Goal: Task Accomplishment & Management: Complete application form

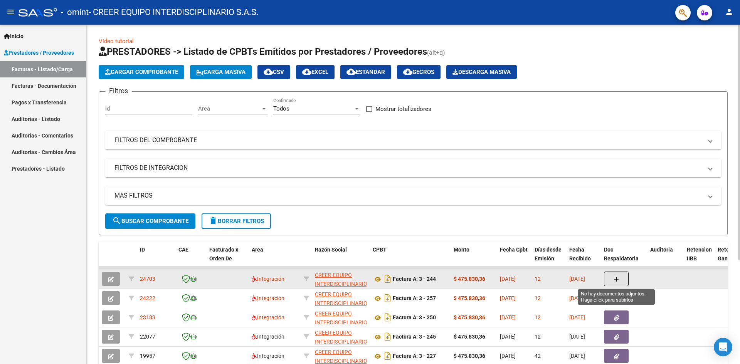
click at [607, 282] on button "button" at bounding box center [616, 279] width 25 height 15
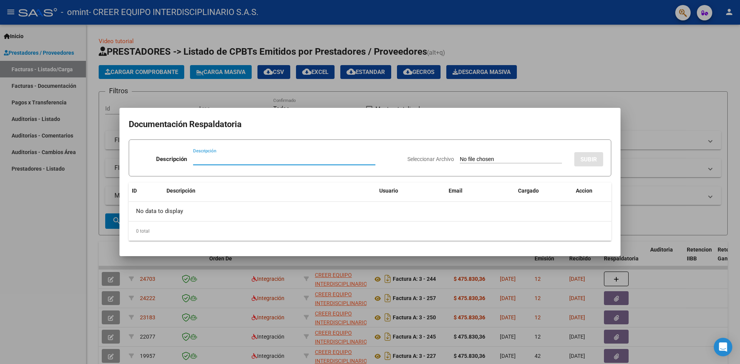
click at [246, 157] on input "Descripción" at bounding box center [284, 159] width 182 height 7
type input "PLANILLA"
click at [484, 163] on input "Seleccionar Archivo" at bounding box center [511, 159] width 102 height 7
type input "C:\fakepath\PA-[PERSON_NAME] - 09.pdf"
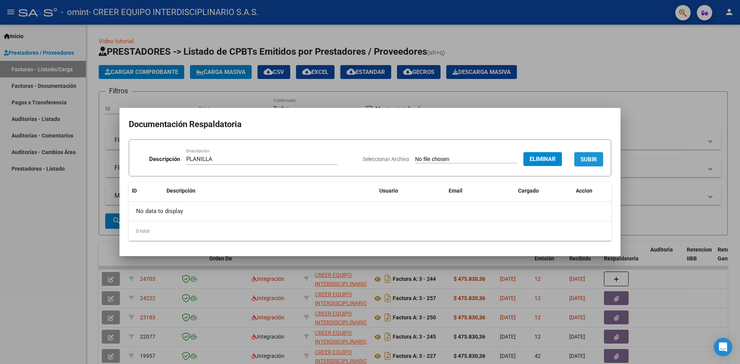
click at [593, 157] on span "SUBIR" at bounding box center [589, 159] width 17 height 7
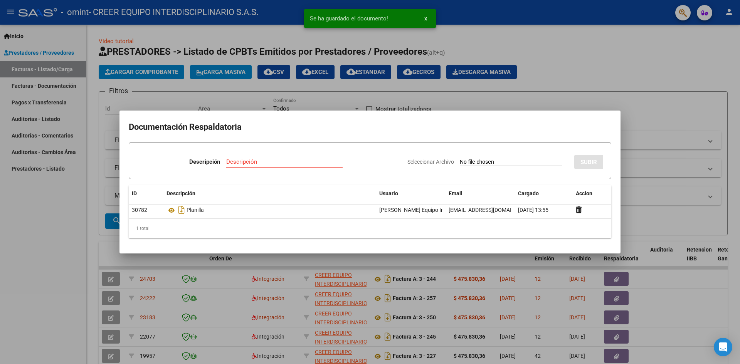
click at [653, 117] on div at bounding box center [370, 182] width 740 height 364
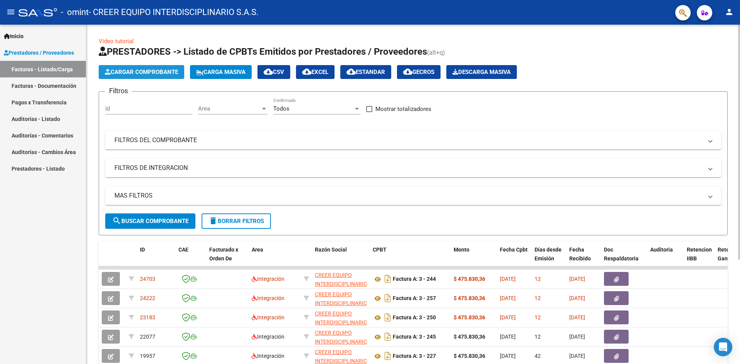
click at [138, 72] on span "Cargar Comprobante" at bounding box center [141, 72] width 73 height 7
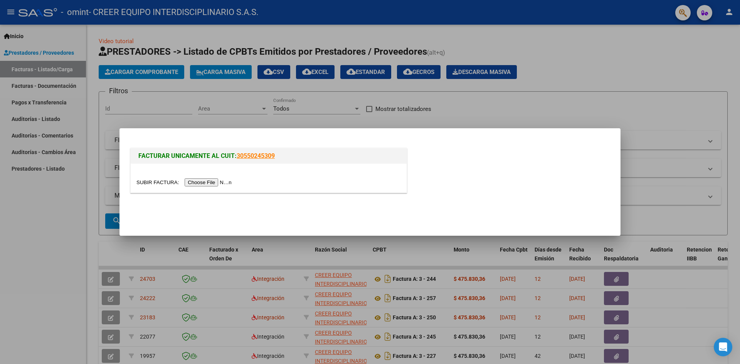
click at [217, 185] on input "file" at bounding box center [185, 183] width 98 height 8
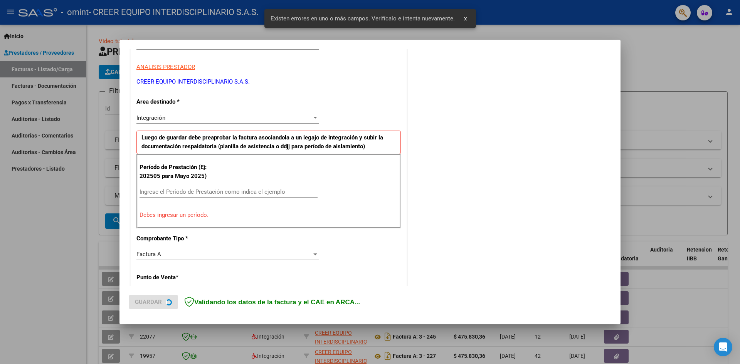
scroll to position [136, 0]
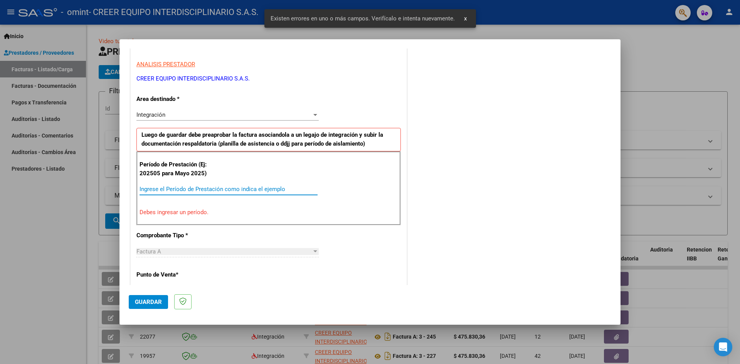
click at [224, 187] on input "Ingrese el Período de Prestación como indica el ejemplo" at bounding box center [229, 189] width 178 height 7
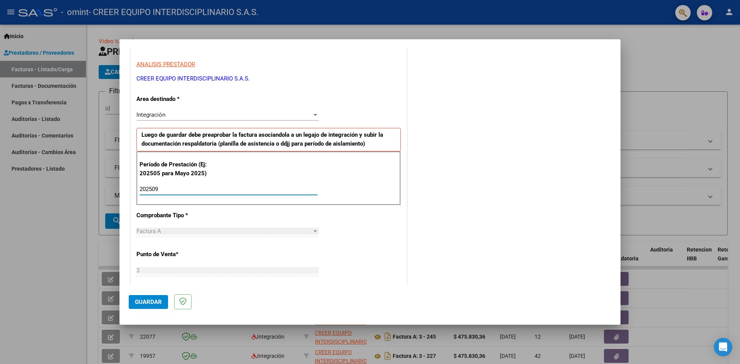
type input "202509"
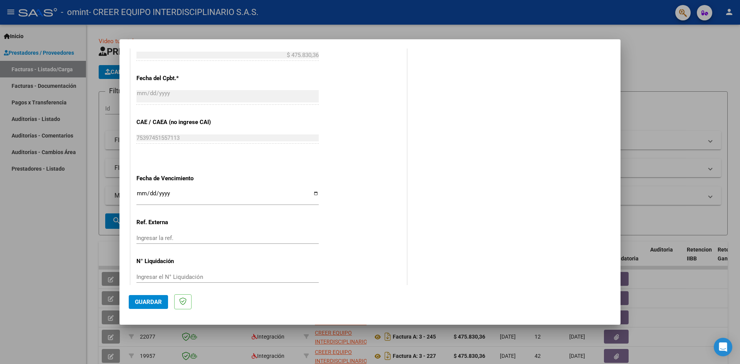
scroll to position [442, 0]
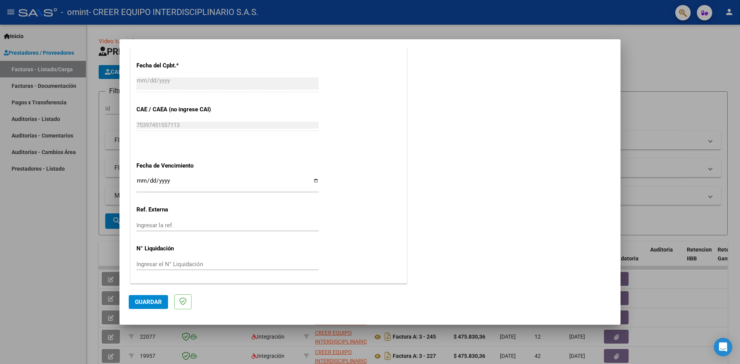
click at [154, 301] on span "Guardar" at bounding box center [148, 302] width 27 height 7
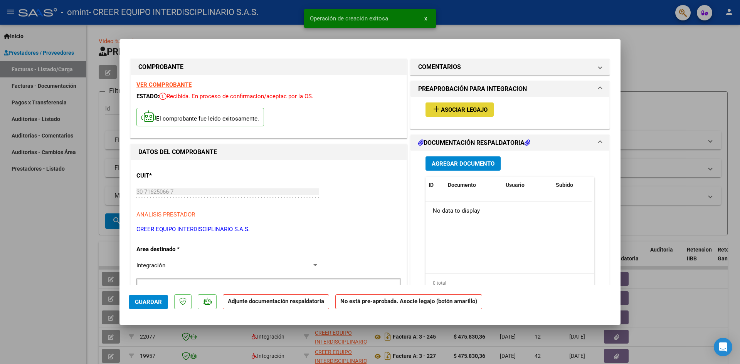
click at [468, 110] on span "Asociar Legajo" at bounding box center [464, 109] width 47 height 7
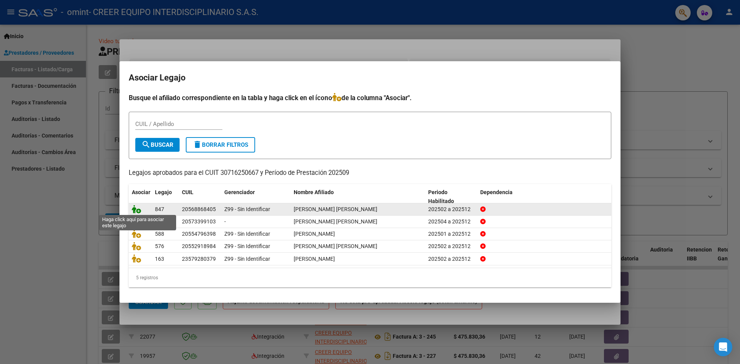
click at [136, 210] on icon at bounding box center [136, 209] width 9 height 8
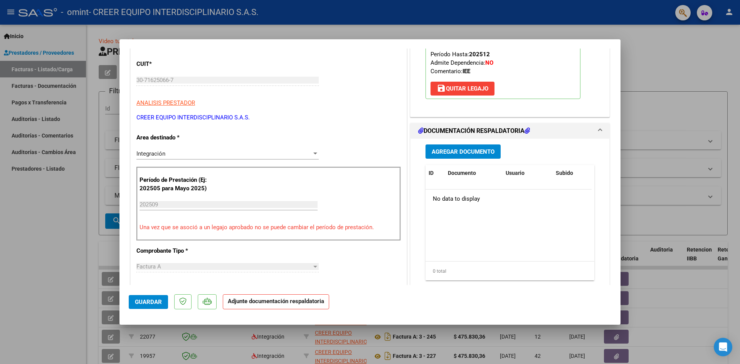
scroll to position [116, 0]
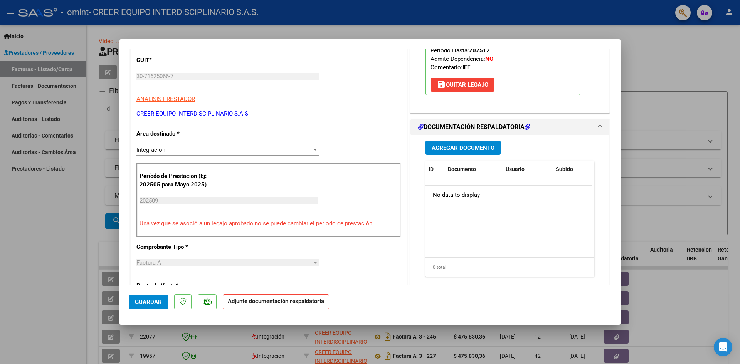
click at [468, 151] on span "Agregar Documento" at bounding box center [463, 148] width 63 height 7
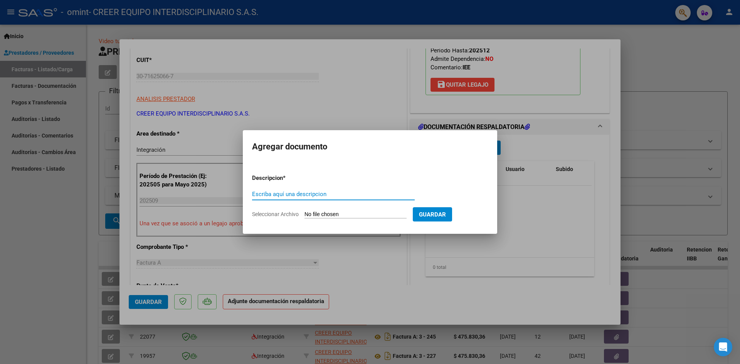
click at [328, 197] on input "Escriba aquí una descripcion" at bounding box center [333, 194] width 163 height 7
type input "PLANILLA DE ASISTENCIA"
click at [334, 215] on input "Seleccionar Archivo" at bounding box center [356, 214] width 102 height 7
type input "C:\fakepath\PA-SAIE- [PERSON_NAME] - 09.pdf"
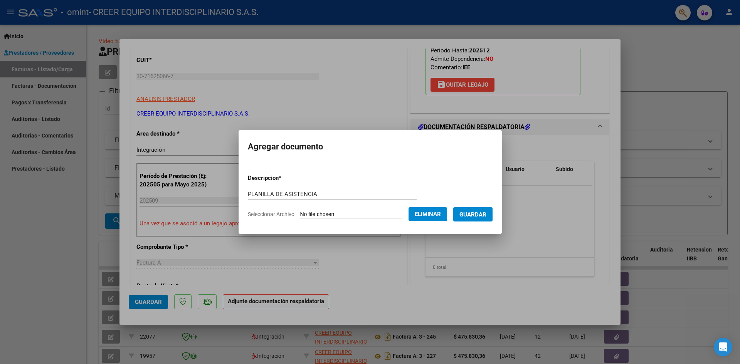
click at [482, 217] on span "Guardar" at bounding box center [473, 214] width 27 height 7
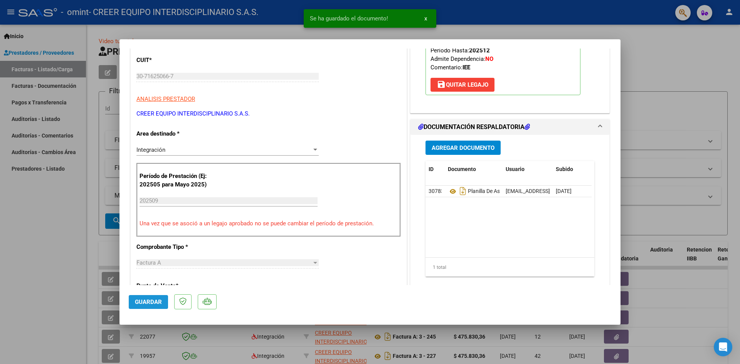
click at [154, 305] on span "Guardar" at bounding box center [148, 302] width 27 height 7
click at [673, 186] on div at bounding box center [370, 182] width 740 height 364
type input "$ 0,00"
